Goal: Find specific page/section: Find specific page/section

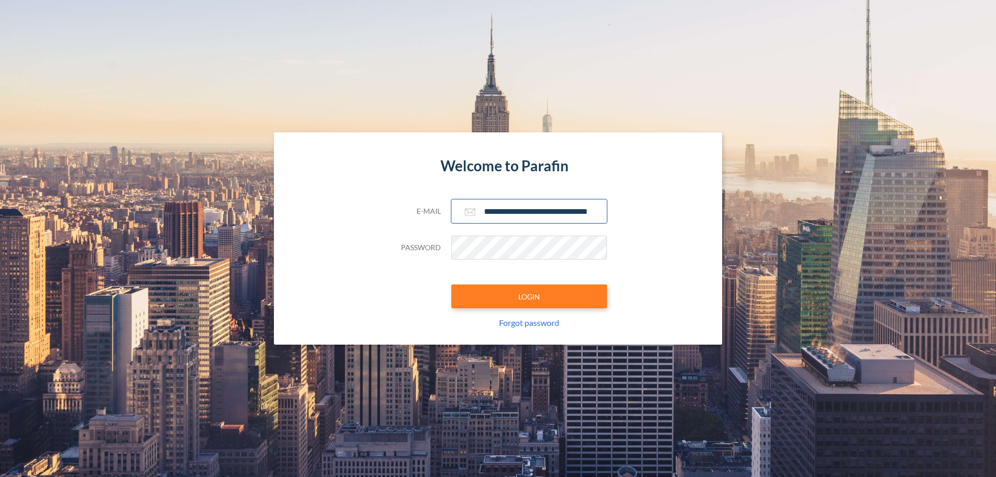
type input "**********"
click at [529, 296] on button "LOGIN" at bounding box center [529, 296] width 156 height 24
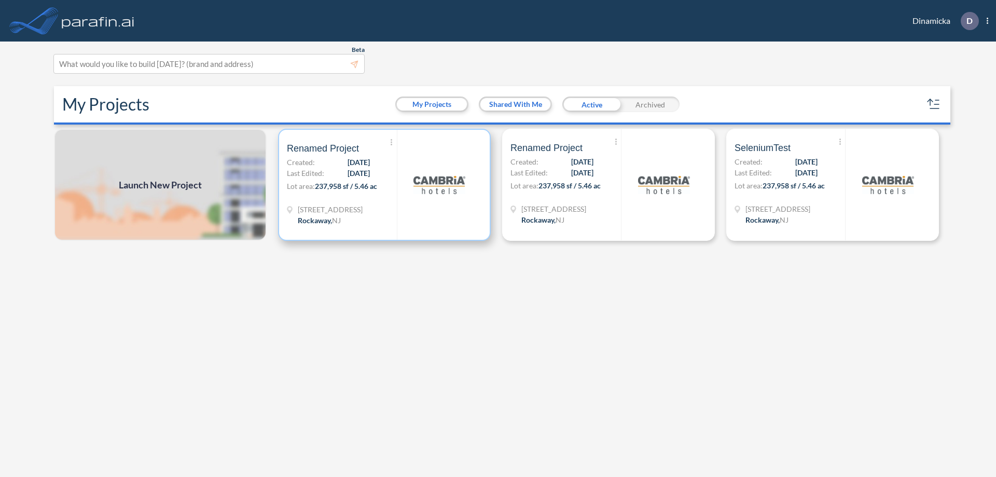
scroll to position [3, 0]
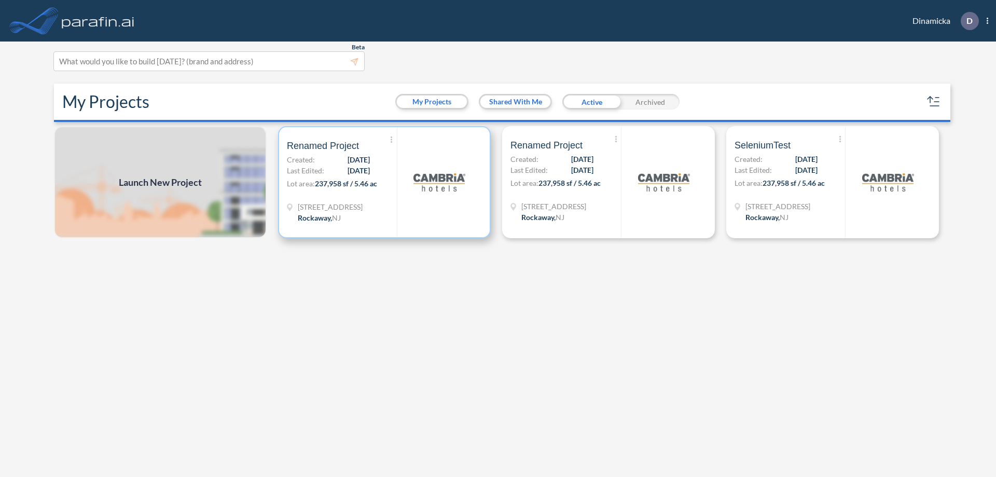
click at [384, 182] on p "Lot area: 237,958 sf / 5.46 ac" at bounding box center [342, 185] width 110 height 15
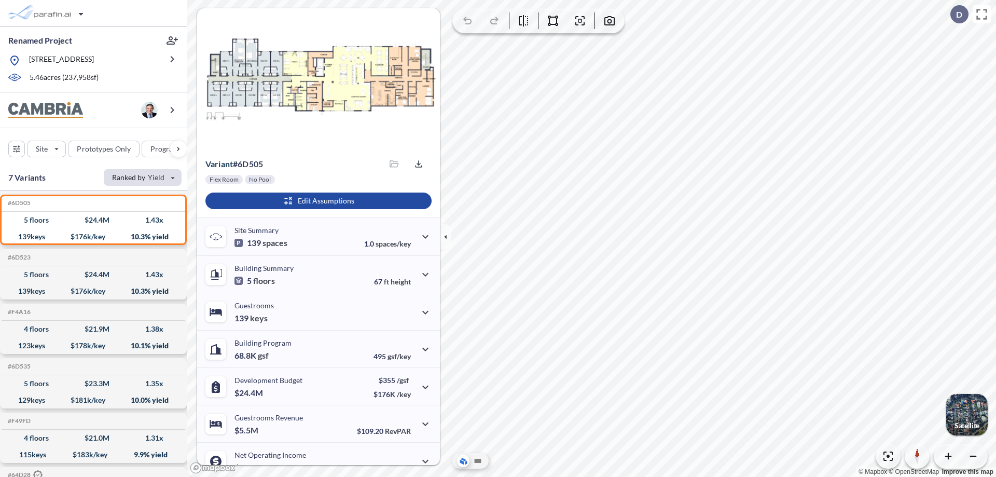
click at [143, 177] on div "button" at bounding box center [143, 177] width 78 height 17
click at [135, 231] on button "Equity Multiple" at bounding box center [135, 232] width 59 height 17
